Goal: Register for event/course

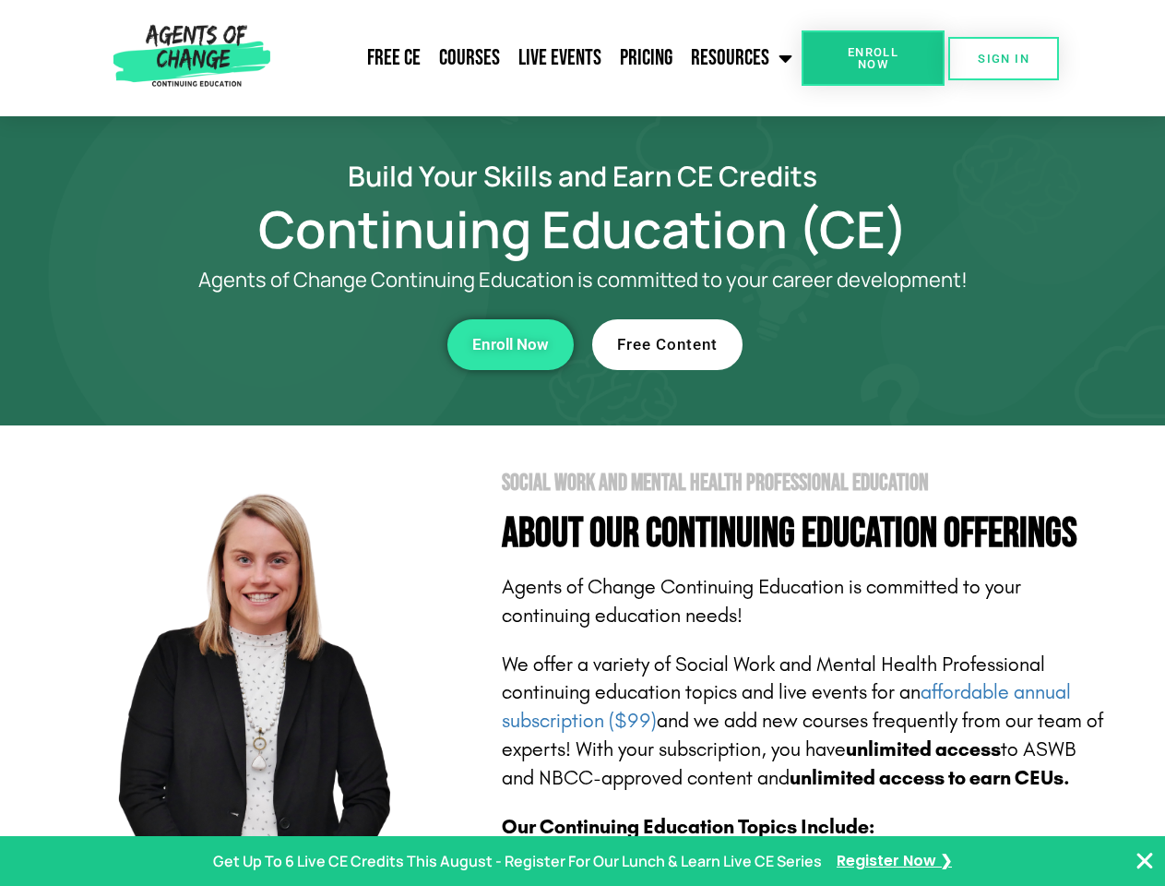
click at [582, 443] on section "Social Work and Mental Health Professional Education About Our Continuing Educa…" at bounding box center [582, 812] width 1165 height 775
click at [873, 58] on span "Enroll Now" at bounding box center [873, 58] width 84 height 24
click at [1004, 58] on span "SIGN IN" at bounding box center [1004, 59] width 52 height 12
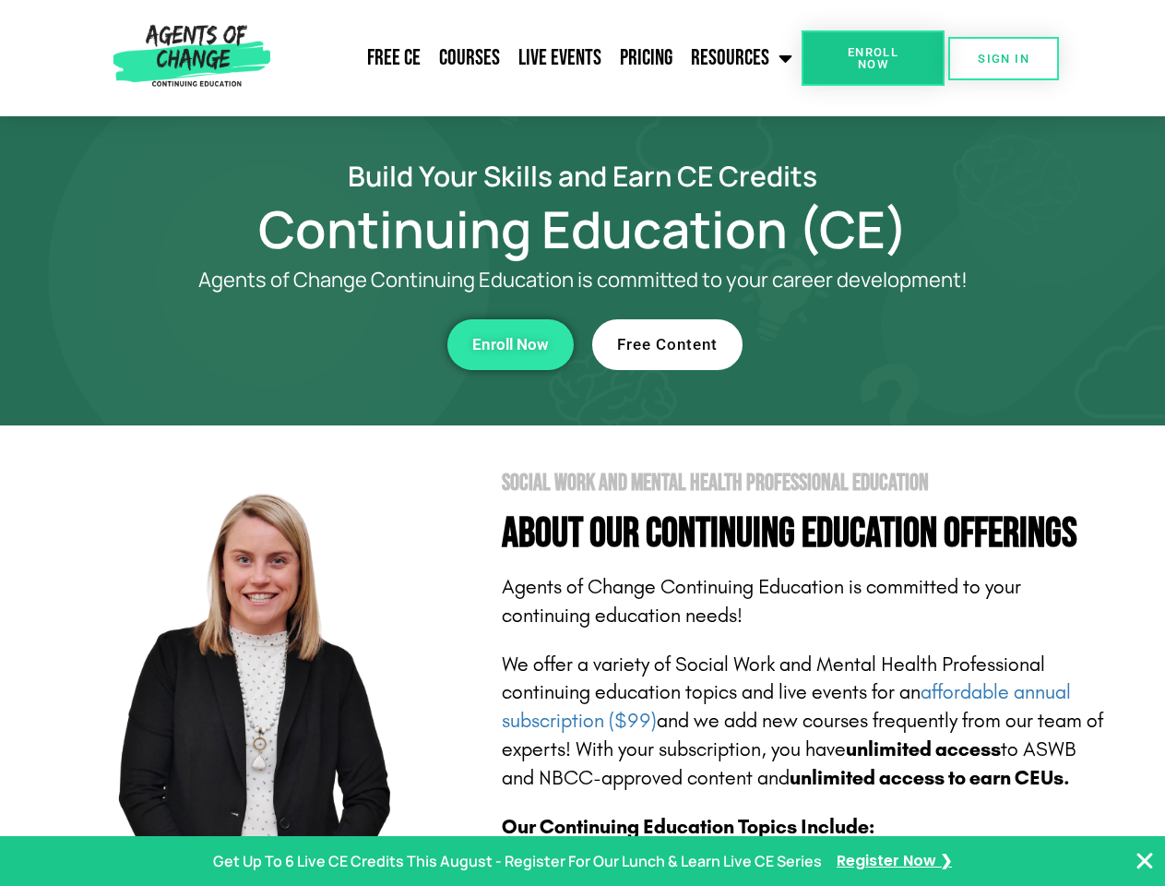
click at [320, 344] on div "Enroll Now" at bounding box center [319, 344] width 507 height 51
click at [510, 344] on span "Enroll Now" at bounding box center [510, 345] width 77 height 16
click at [846, 344] on div "Free Content" at bounding box center [845, 344] width 507 height 51
